Goal: Task Accomplishment & Management: Manage account settings

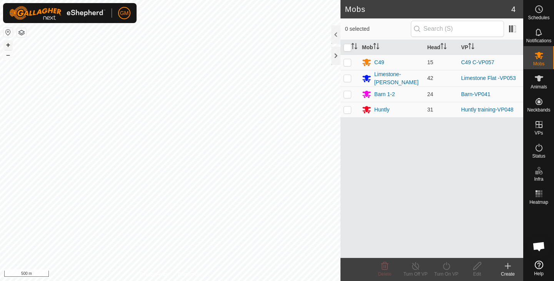
drag, startPoint x: 0, startPoint y: 0, endPoint x: 7, endPoint y: 44, distance: 44.4
click at [7, 44] on button "+" at bounding box center [7, 44] width 9 height 9
click at [209, 0] on html "GM Schedules Notifications Mobs Animals Neckbands VPs Status Infra Heatmap Help…" at bounding box center [277, 140] width 554 height 281
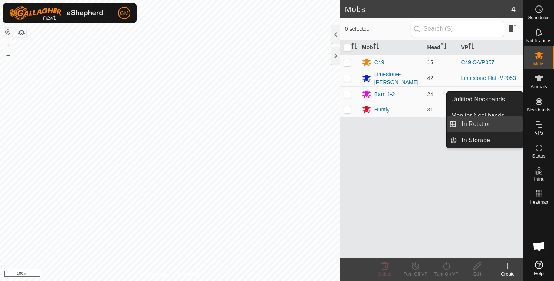
click at [480, 125] on link "In Rotation" at bounding box center [490, 124] width 66 height 15
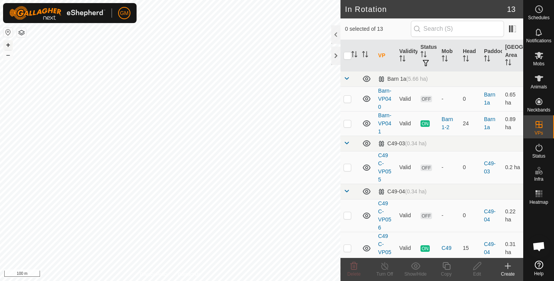
click at [9, 45] on button "+" at bounding box center [7, 44] width 9 height 9
click at [7, 56] on button "–" at bounding box center [7, 54] width 9 height 9
click at [333, 55] on div at bounding box center [335, 56] width 9 height 18
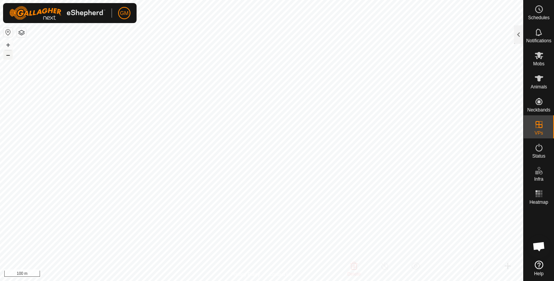
click at [8, 56] on button "–" at bounding box center [7, 54] width 9 height 9
click at [9, 45] on button "+" at bounding box center [7, 44] width 9 height 9
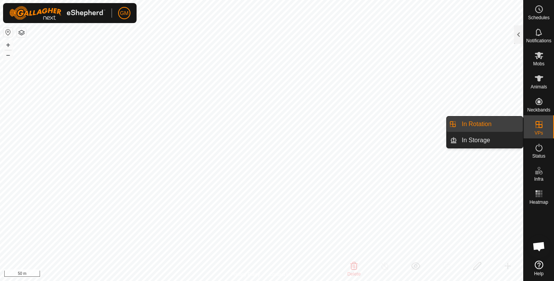
click at [479, 127] on link "In Rotation" at bounding box center [490, 124] width 66 height 15
click at [474, 123] on link "In Rotation" at bounding box center [490, 124] width 66 height 15
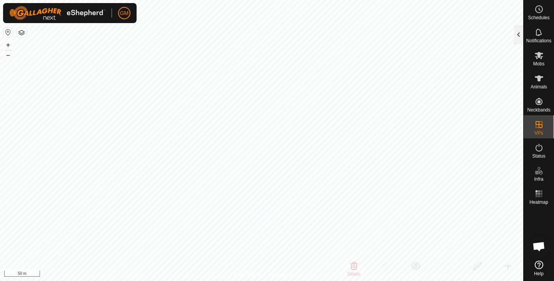
click at [519, 40] on div at bounding box center [518, 34] width 9 height 18
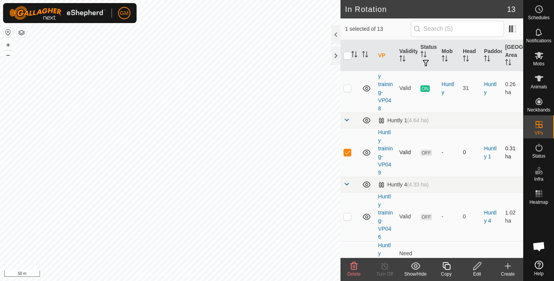
scroll to position [216, 0]
checkbox input "false"
checkbox input "true"
click at [536, 8] on icon at bounding box center [538, 9] width 9 height 9
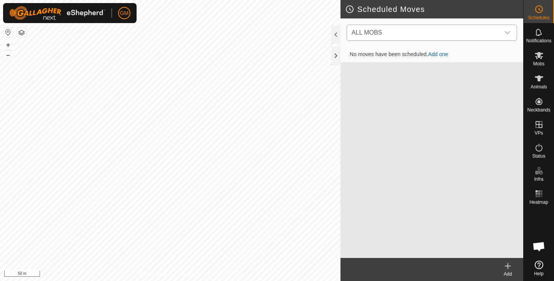
click at [509, 34] on icon "dropdown trigger" at bounding box center [507, 33] width 6 height 6
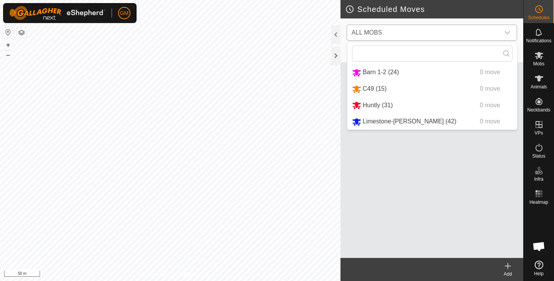
click at [387, 103] on li "Huntly (31) 0 move" at bounding box center [432, 106] width 170 height 16
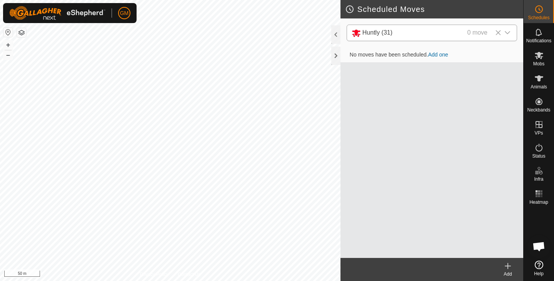
click at [443, 52] on link "Add one" at bounding box center [438, 55] width 20 height 6
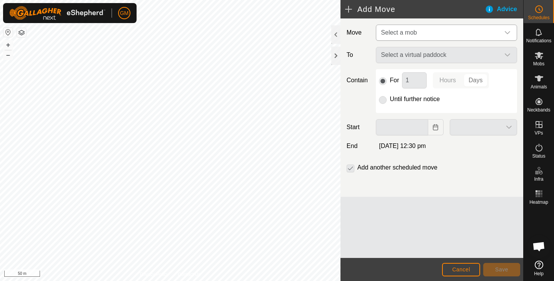
click at [509, 32] on icon "dropdown trigger" at bounding box center [507, 33] width 6 height 6
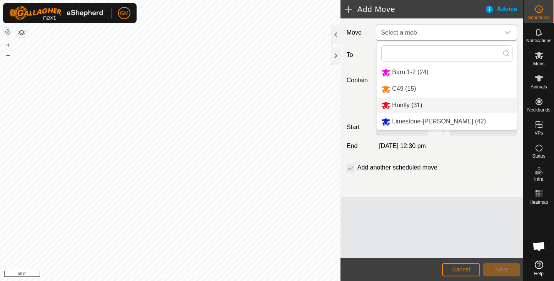
click at [411, 107] on li "Huntly (31)" at bounding box center [446, 106] width 140 height 16
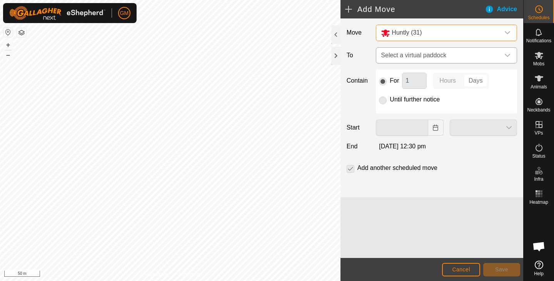
click at [506, 56] on icon "dropdown trigger" at bounding box center [507, 55] width 5 height 3
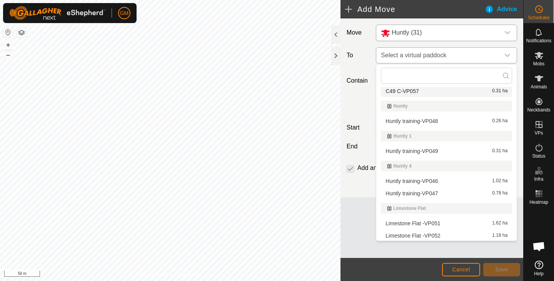
scroll to position [102, 0]
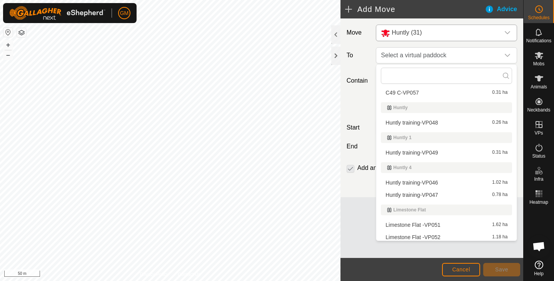
click at [508, 32] on icon "dropdown trigger" at bounding box center [507, 33] width 6 height 6
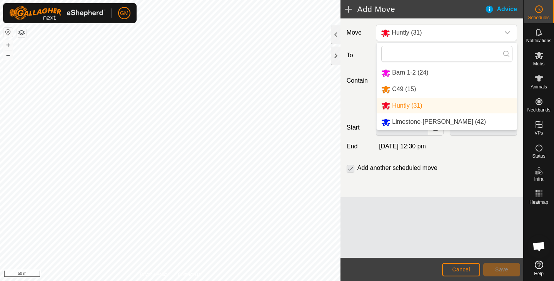
click at [407, 91] on li "C49 (15)" at bounding box center [446, 90] width 140 height 16
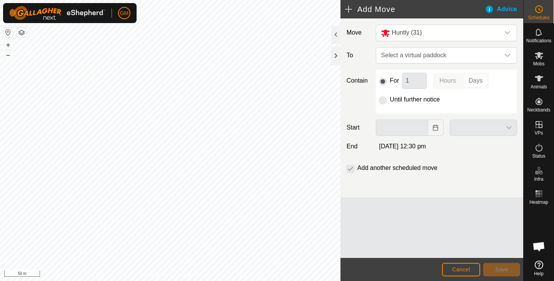
type input "15 Oct, 2025"
click at [8, 58] on button "–" at bounding box center [7, 54] width 9 height 9
click at [9, 44] on button "+" at bounding box center [7, 44] width 9 height 9
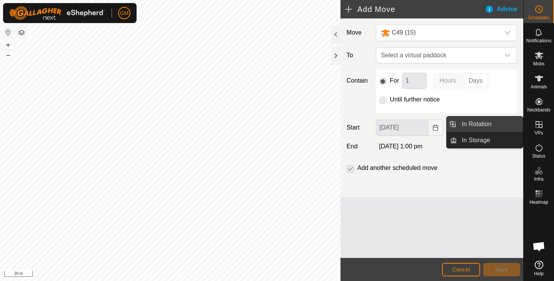
click at [462, 125] on link "In Rotation" at bounding box center [490, 124] width 66 height 15
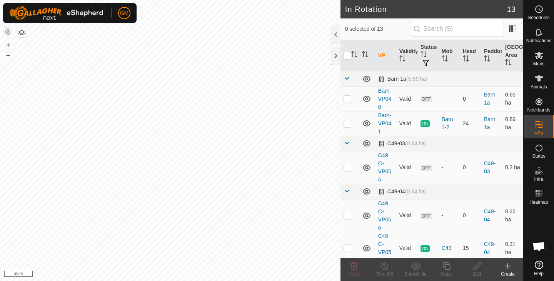
checkbox input "true"
click at [446, 270] on icon at bounding box center [446, 266] width 8 height 8
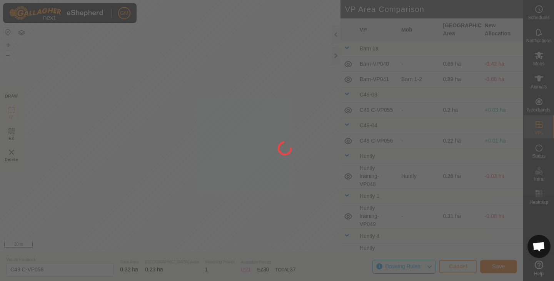
click at [499, 266] on div "GM Schedules Notifications Mobs Animals Neckbands VPs Status Infra Heatmap Help…" at bounding box center [277, 140] width 554 height 281
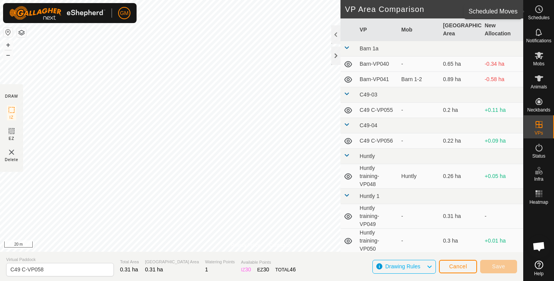
click at [541, 9] on icon at bounding box center [538, 9] width 9 height 9
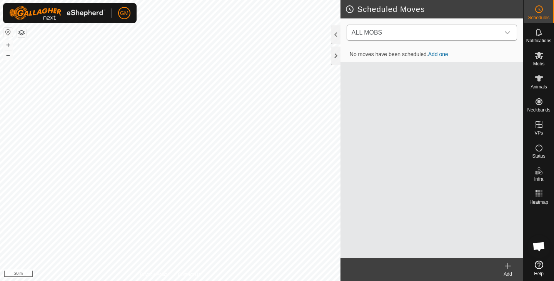
click at [506, 34] on icon "dropdown trigger" at bounding box center [507, 33] width 6 height 6
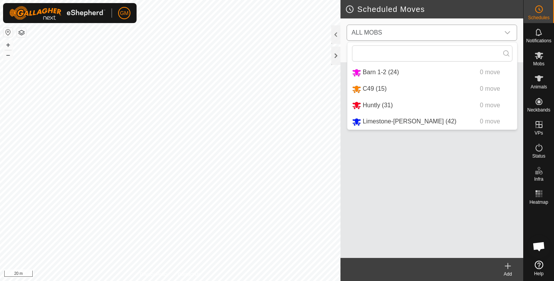
click at [401, 108] on li "Huntly (31) 0 move" at bounding box center [432, 106] width 170 height 16
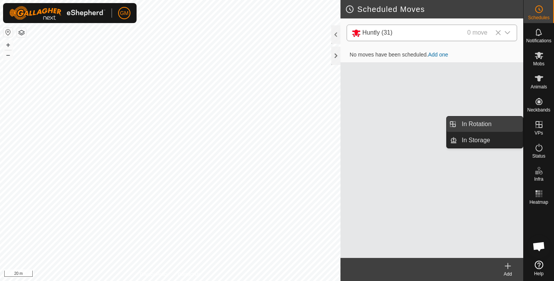
click at [482, 123] on link "In Rotation" at bounding box center [490, 124] width 66 height 15
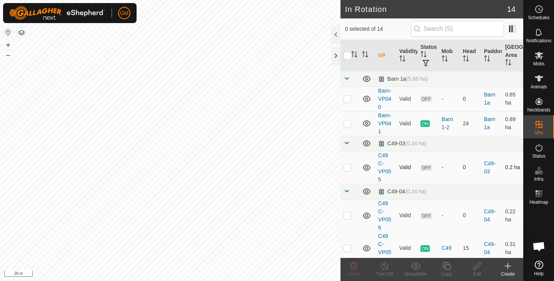
checkbox input "true"
click at [445, 266] on icon at bounding box center [446, 265] width 10 height 9
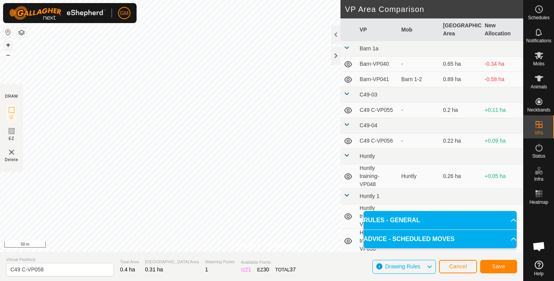
click at [9, 44] on button "+" at bounding box center [7, 44] width 9 height 9
click at [499, 263] on span "Save" at bounding box center [498, 266] width 13 height 6
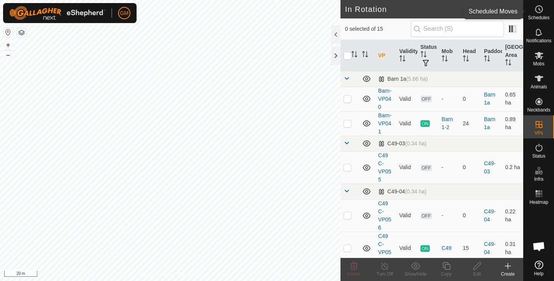
click at [541, 10] on icon at bounding box center [538, 9] width 9 height 9
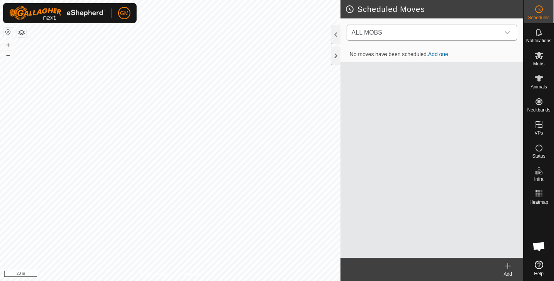
click at [508, 32] on icon "dropdown trigger" at bounding box center [507, 32] width 5 height 3
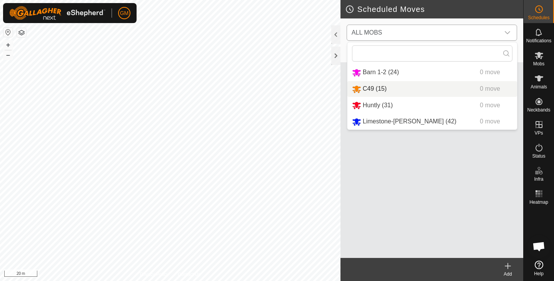
click at [410, 88] on li "C49 (15) 0 move" at bounding box center [432, 89] width 170 height 16
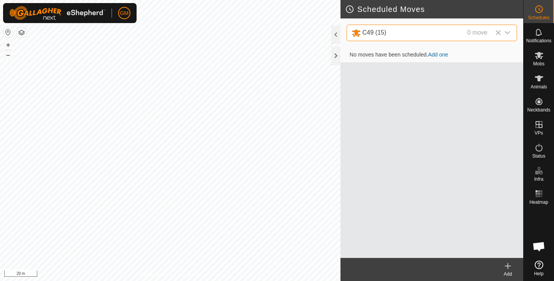
click at [440, 53] on link "Add one" at bounding box center [438, 55] width 20 height 6
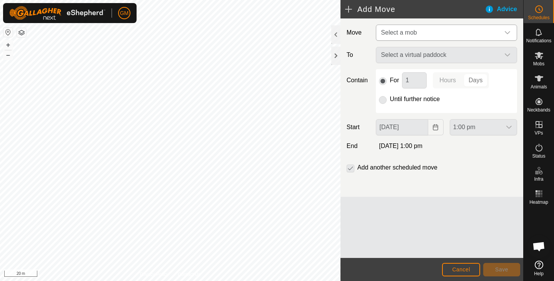
click at [508, 33] on icon "dropdown trigger" at bounding box center [507, 32] width 5 height 3
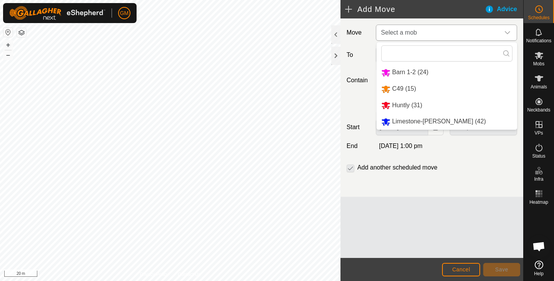
click at [411, 87] on li "C49 (15)" at bounding box center [446, 89] width 140 height 16
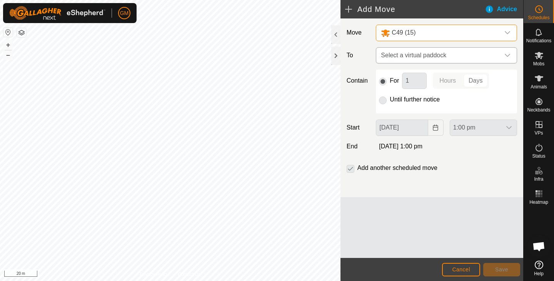
click at [506, 56] on icon "dropdown trigger" at bounding box center [507, 55] width 6 height 6
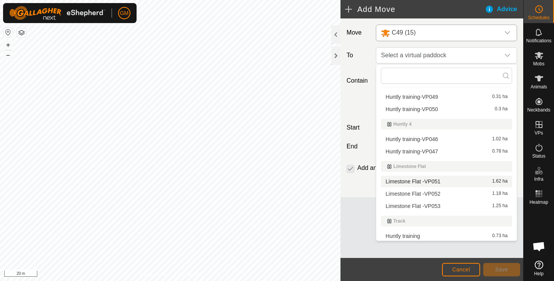
scroll to position [172, 0]
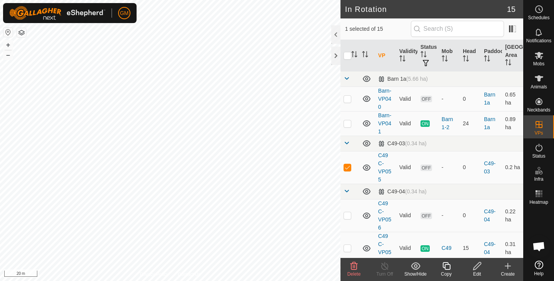
click at [353, 268] on icon at bounding box center [353, 266] width 7 height 8
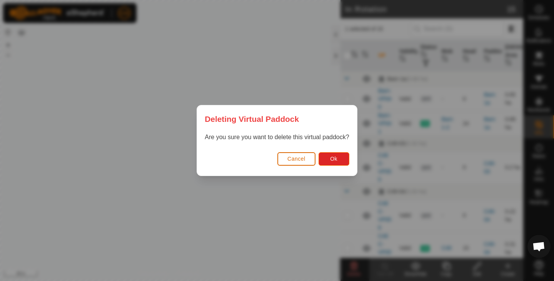
click at [298, 160] on span "Cancel" at bounding box center [296, 159] width 18 height 6
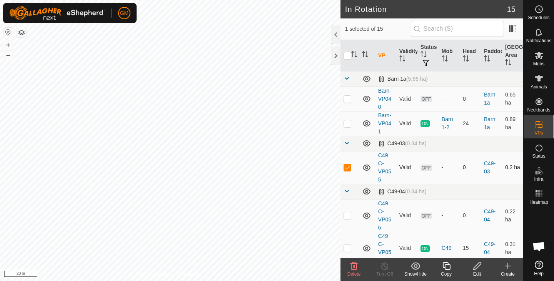
click at [348, 168] on p-checkbox at bounding box center [347, 167] width 8 height 6
checkbox input "false"
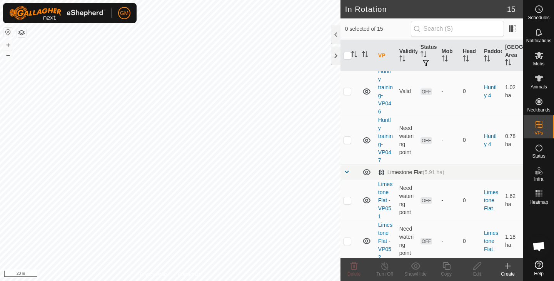
scroll to position [516, 0]
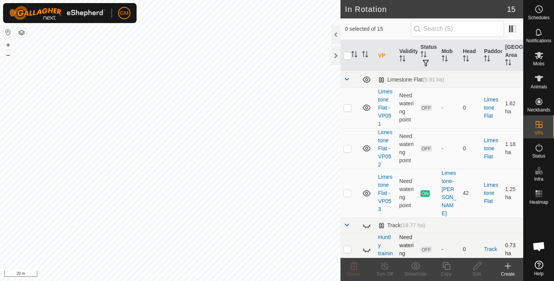
click at [349, 246] on p-checkbox at bounding box center [347, 249] width 8 height 6
click at [11, 58] on button "–" at bounding box center [7, 54] width 9 height 9
click at [367, 245] on icon at bounding box center [366, 249] width 9 height 9
click at [348, 246] on p-checkbox at bounding box center [347, 249] width 8 height 6
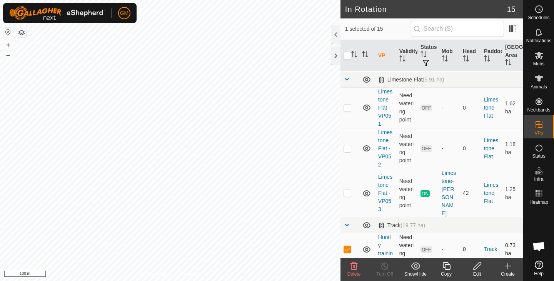
checkbox input "false"
click at [7, 54] on button "–" at bounding box center [7, 54] width 9 height 9
